Goal: Information Seeking & Learning: Learn about a topic

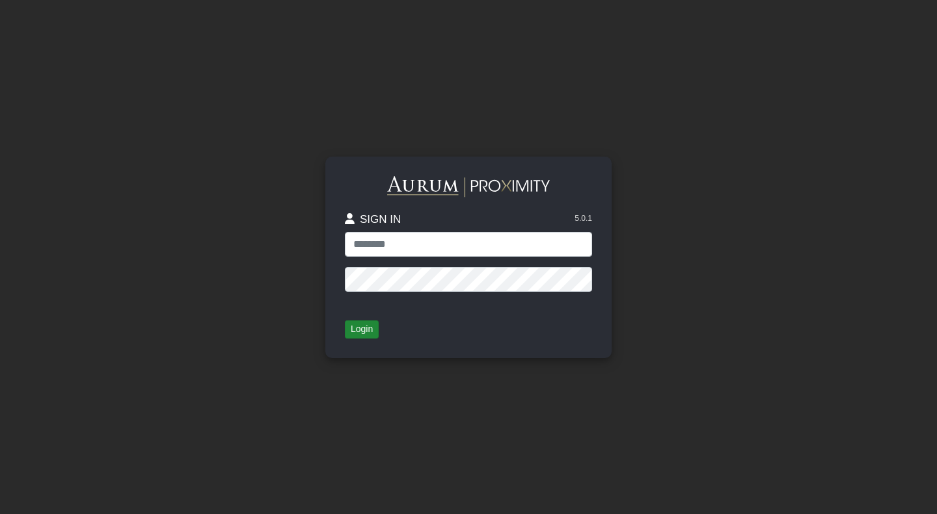
type input "**********"
click at [356, 330] on button "Login" at bounding box center [362, 330] width 34 height 18
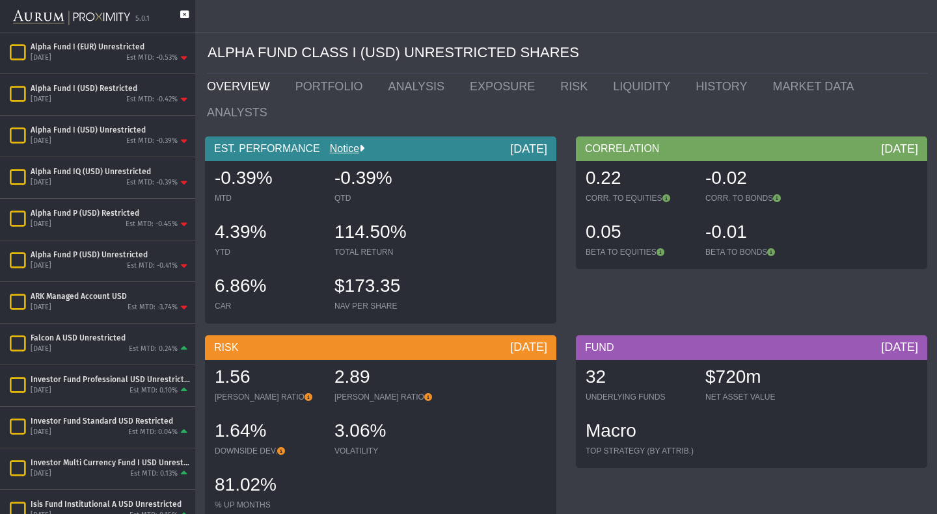
click at [186, 14] on icon at bounding box center [184, 20] width 8 height 21
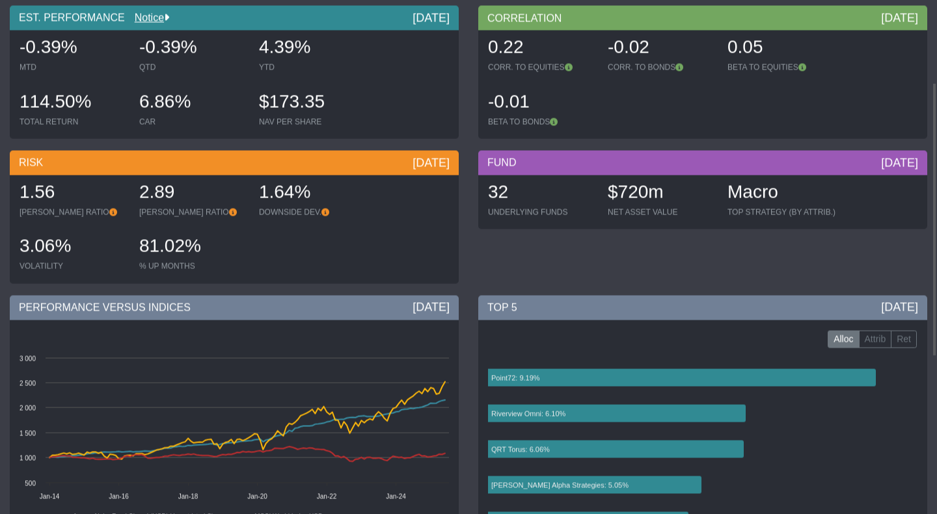
scroll to position [155, 0]
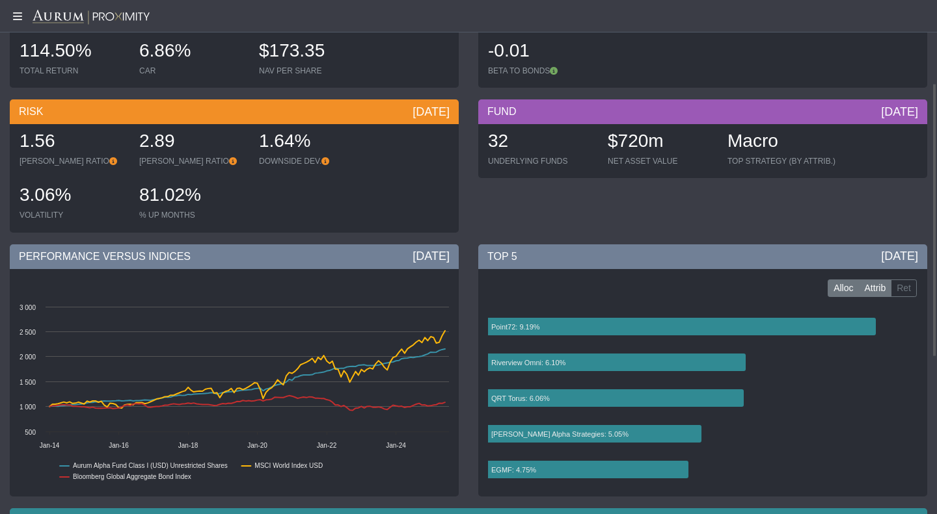
click at [877, 295] on label "Attrib" at bounding box center [874, 289] width 33 height 18
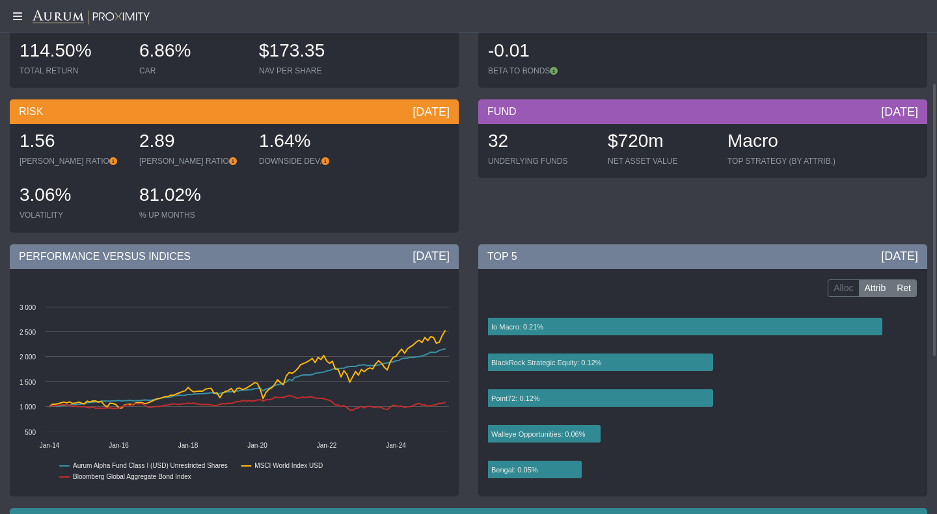
click at [905, 293] on label "Ret" at bounding box center [903, 289] width 26 height 18
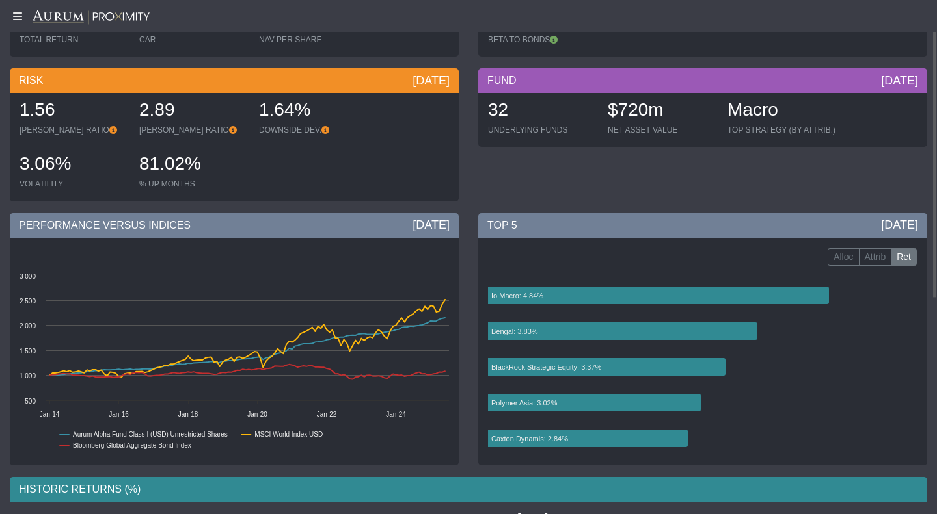
scroll to position [0, 0]
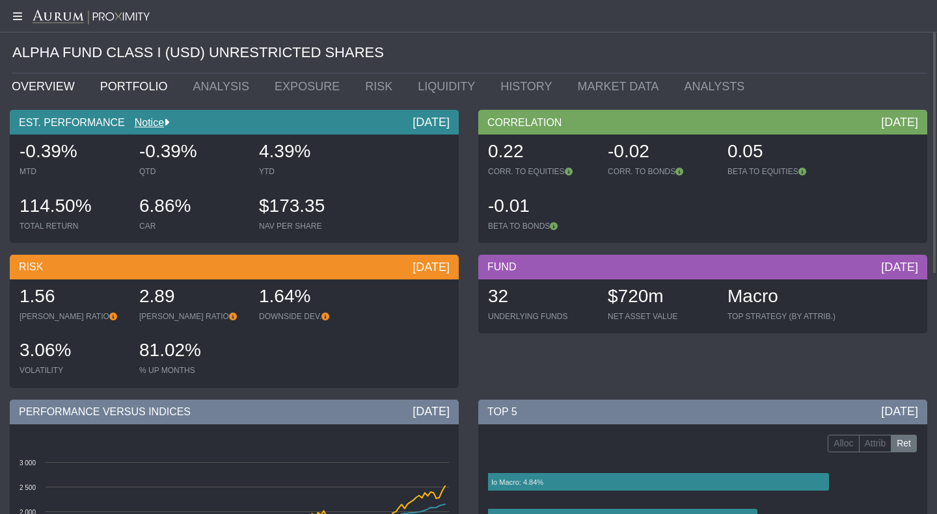
click at [118, 75] on link "PORTFOLIO" at bounding box center [136, 86] width 93 height 26
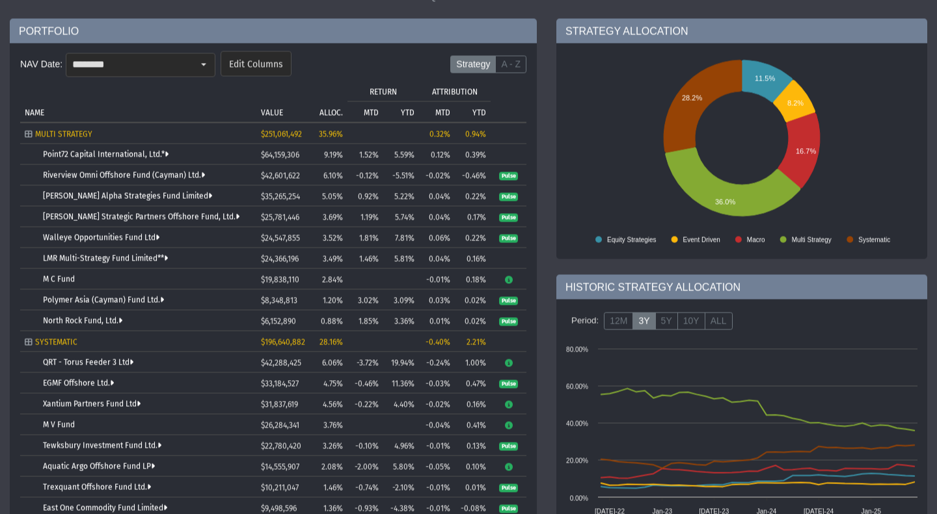
scroll to position [90, 0]
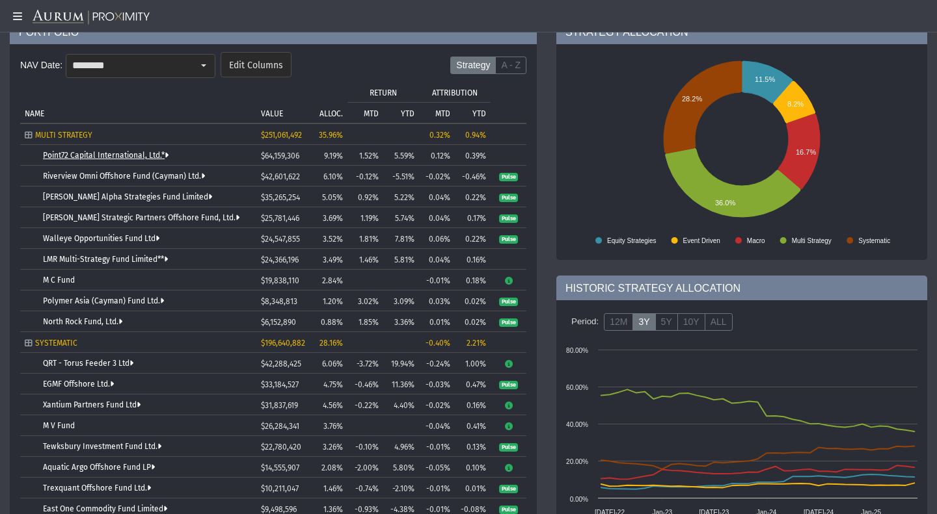
click at [144, 157] on link "Point72 Capital International, Ltd.*" at bounding box center [106, 155] width 126 height 9
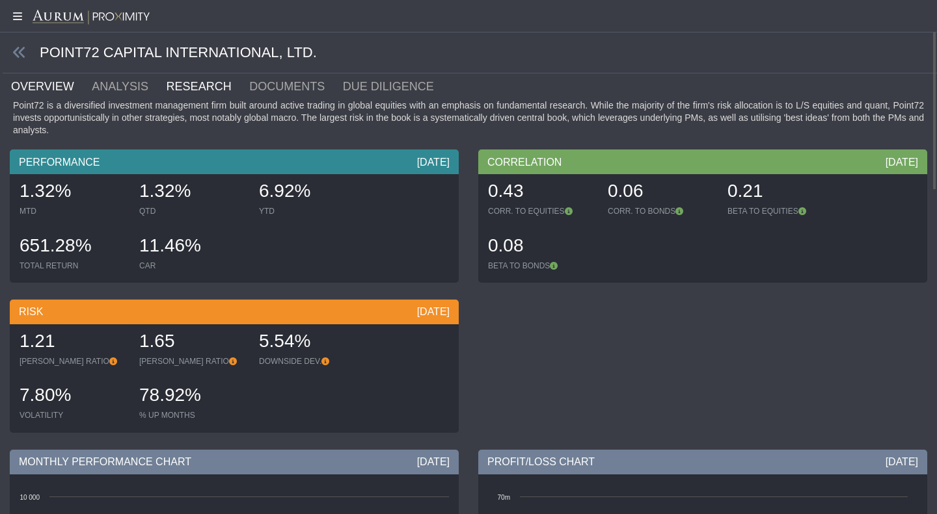
click at [178, 94] on link "RESEARCH" at bounding box center [206, 86] width 83 height 26
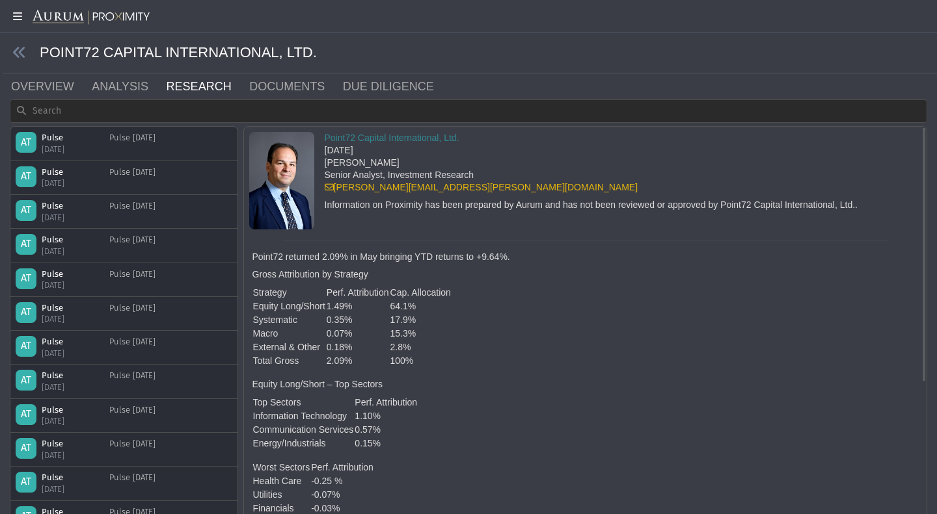
scroll to position [1, 0]
click at [283, 80] on link "DOCUMENTS" at bounding box center [295, 86] width 94 height 26
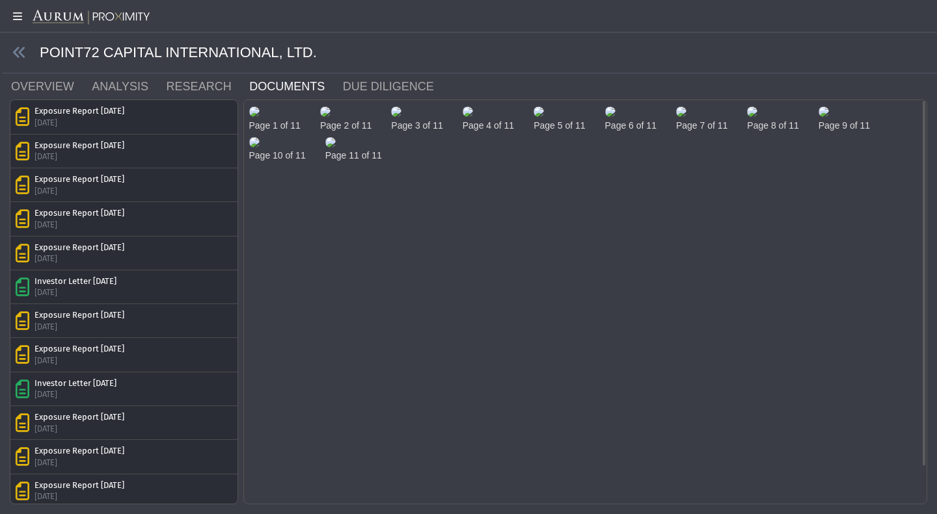
click at [259, 117] on img at bounding box center [254, 112] width 10 height 10
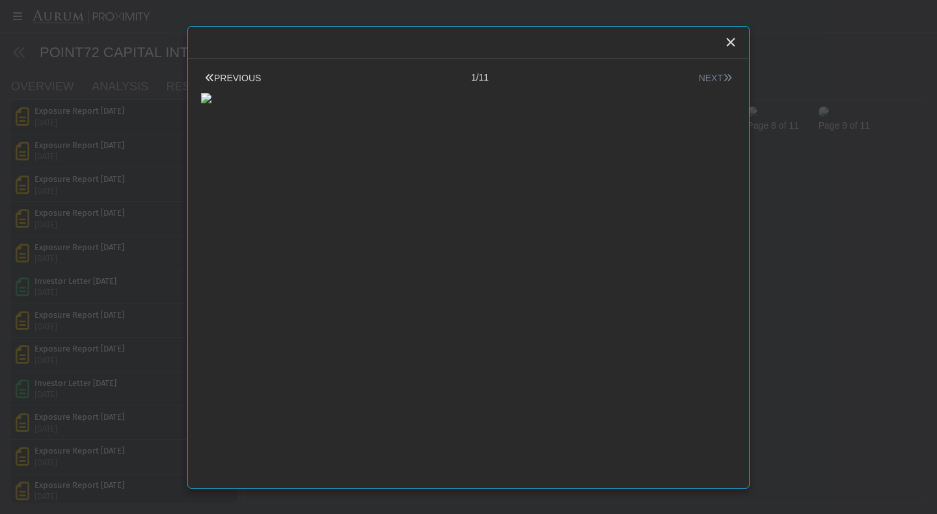
click at [709, 78] on button "NEXT" at bounding box center [715, 79] width 41 height 14
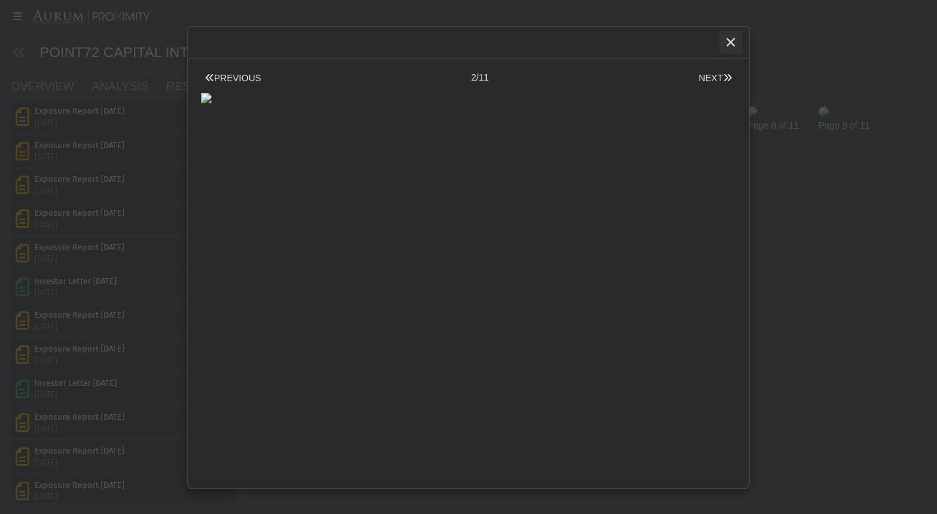
click at [728, 42] on icon "Close" at bounding box center [730, 42] width 12 height 12
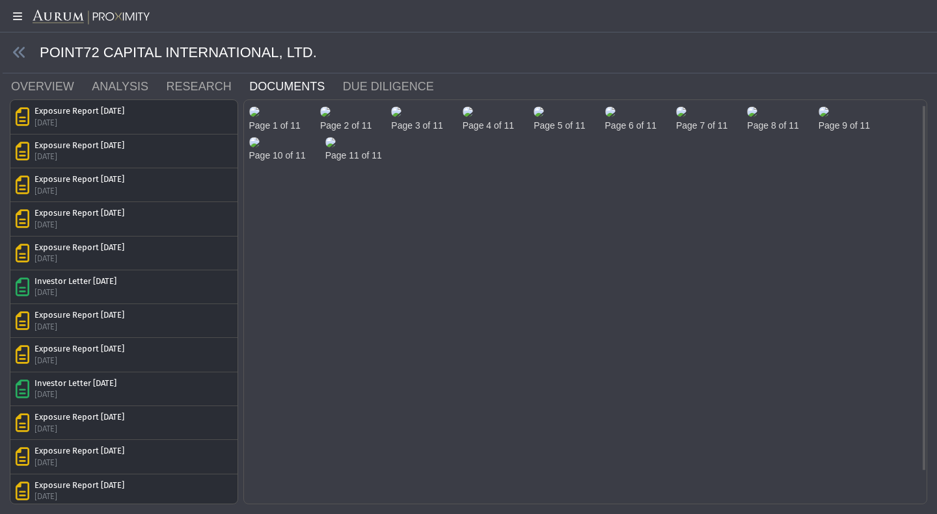
scroll to position [41, 0]
click at [0, 310] on div "**********" at bounding box center [468, 252] width 937 height 505
